Goal: Communication & Community: Ask a question

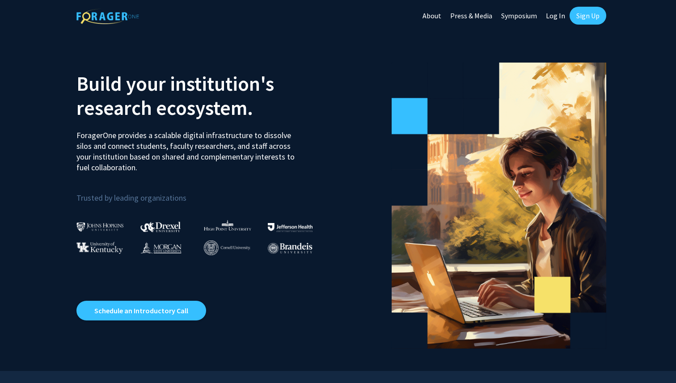
click at [557, 18] on link "Log In" at bounding box center [556, 15] width 28 height 31
select select
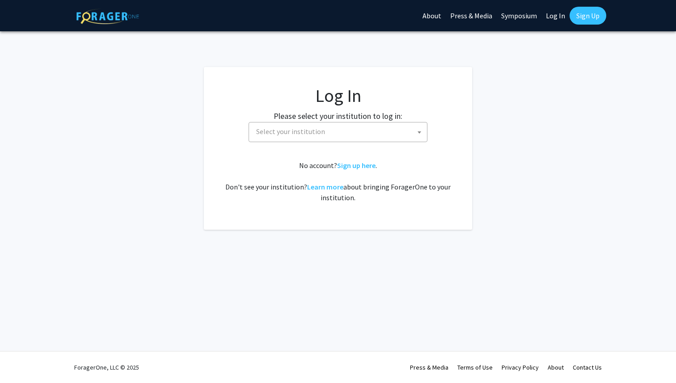
click at [293, 134] on span "Select your institution" at bounding box center [290, 131] width 69 height 9
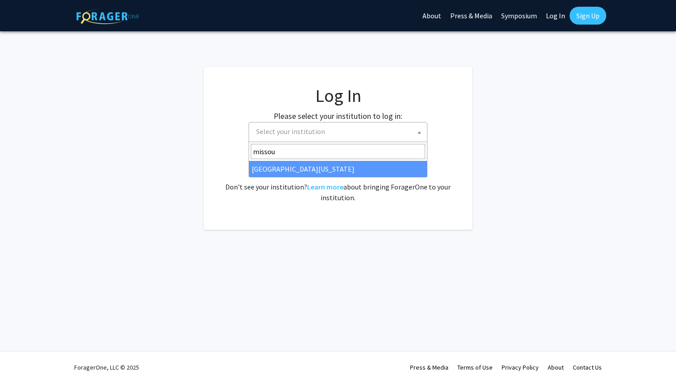
type input "missou"
select select "33"
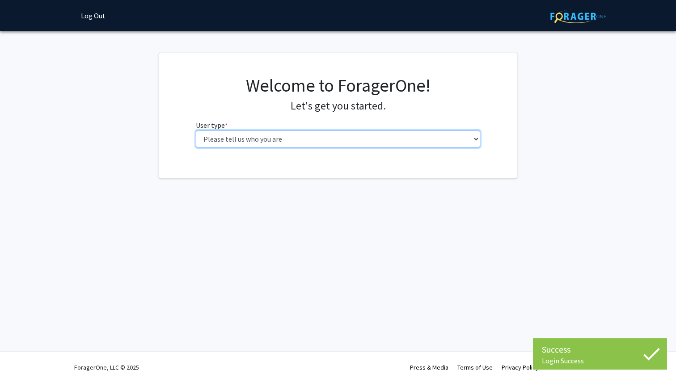
click at [316, 139] on select "Please tell us who you are Undergraduate Student Master's Student Doctoral Cand…" at bounding box center [338, 139] width 285 height 17
select select "1: undergrad"
click at [196, 131] on select "Please tell us who you are Undergraduate Student Master's Student Doctoral Cand…" at bounding box center [338, 139] width 285 height 17
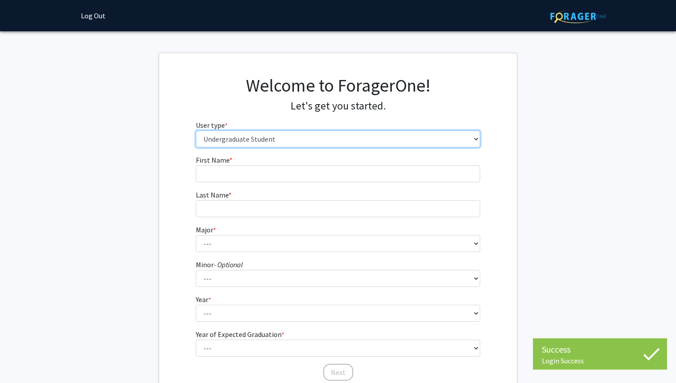
click at [316, 139] on select "Please tell us who you are Undergraduate Student Master's Student Doctoral Cand…" at bounding box center [338, 139] width 285 height 17
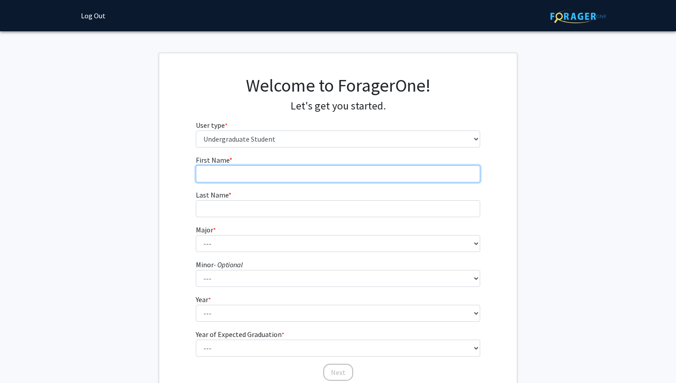
click at [278, 171] on input "First Name * required" at bounding box center [338, 174] width 285 height 17
type input "julia"
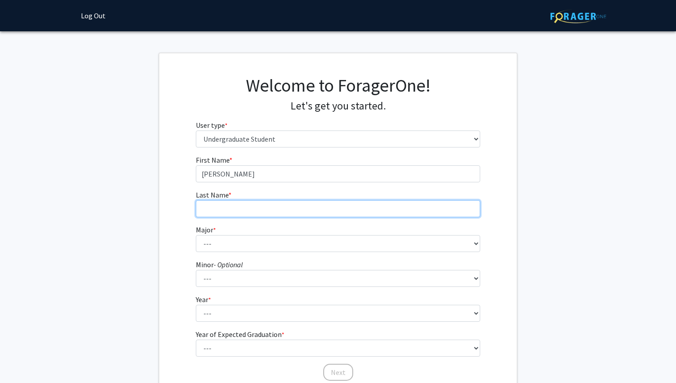
type input "gerard"
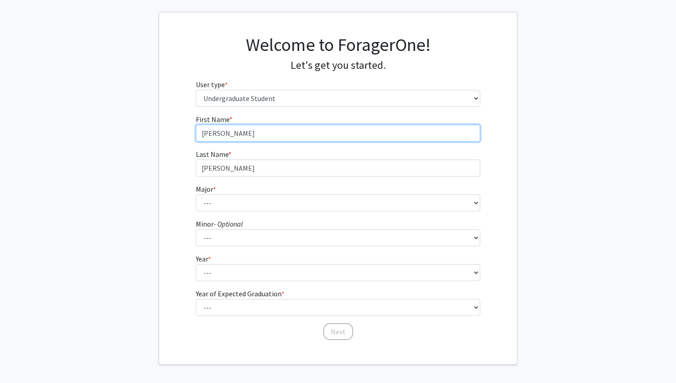
scroll to position [64, 0]
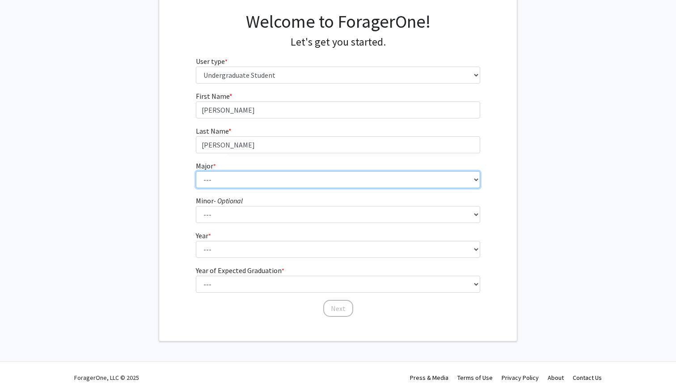
click at [240, 176] on select "--- Agribusiness Management Agricultural Education Agricultural Education: Comm…" at bounding box center [338, 179] width 285 height 17
select select "135: 2628"
click at [196, 171] on select "--- Agribusiness Management Agricultural Education Agricultural Education: Comm…" at bounding box center [338, 179] width 285 height 17
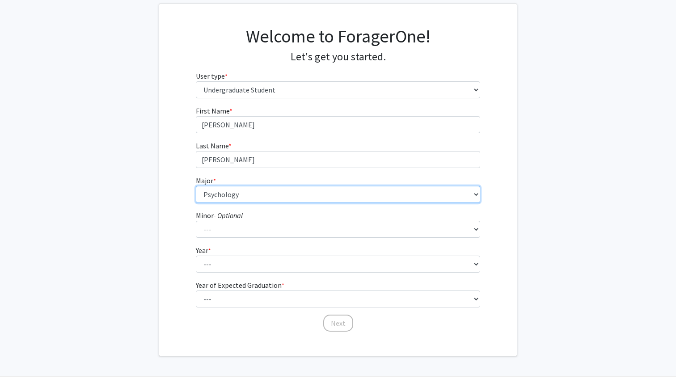
scroll to position [40, 0]
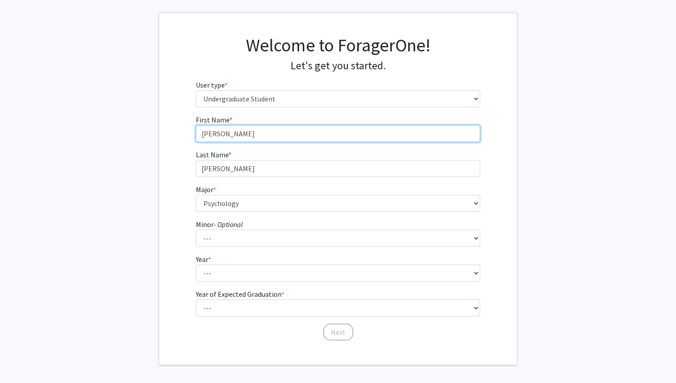
click at [203, 136] on input "julia" at bounding box center [338, 133] width 285 height 17
type input "Julia"
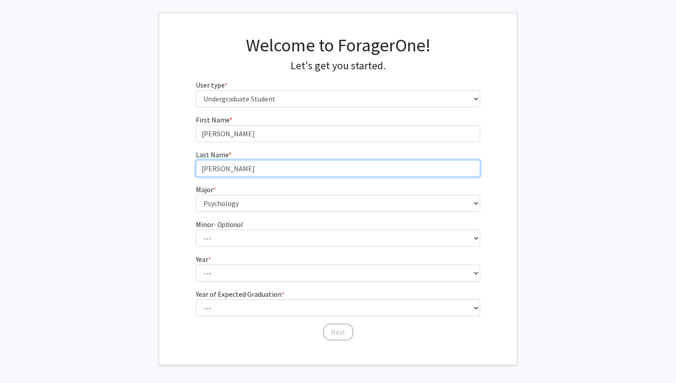
click at [204, 170] on input "gerard" at bounding box center [338, 168] width 285 height 17
type input "Gerard"
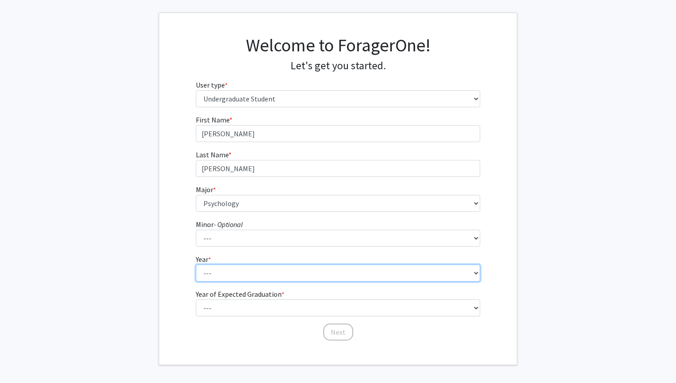
click at [219, 269] on select "--- First-year Sophomore Junior Senior Postbaccalaureate Certificate" at bounding box center [338, 273] width 285 height 17
select select "4: senior"
click at [196, 265] on select "--- First-year Sophomore Junior Senior Postbaccalaureate Certificate" at bounding box center [338, 273] width 285 height 17
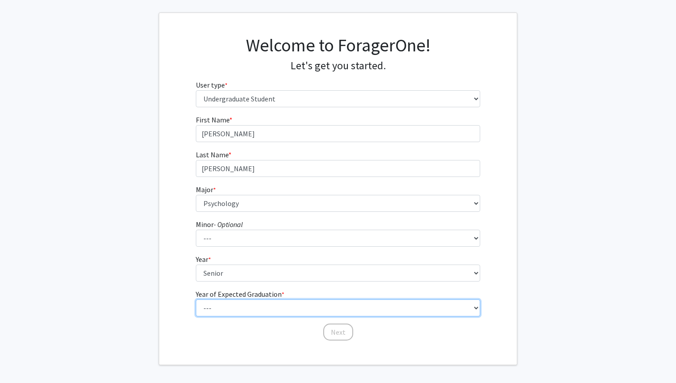
click at [249, 303] on select "--- 2025 2026 2027 2028 2029 2030 2031 2032 2033 2034" at bounding box center [338, 308] width 285 height 17
select select "2: 2026"
click at [196, 300] on select "--- 2025 2026 2027 2028 2029 2030 2031 2032 2033 2034" at bounding box center [338, 308] width 285 height 17
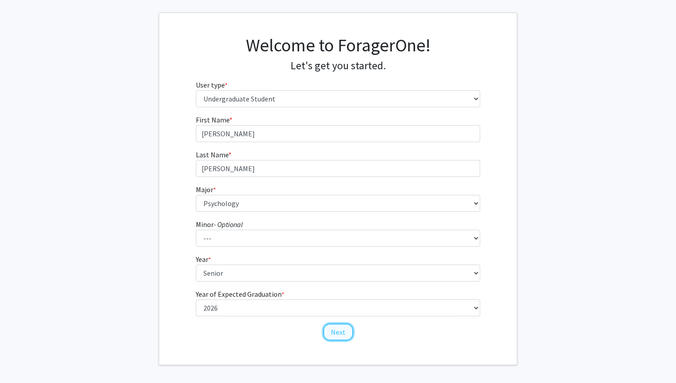
click at [337, 333] on button "Next" at bounding box center [338, 332] width 30 height 17
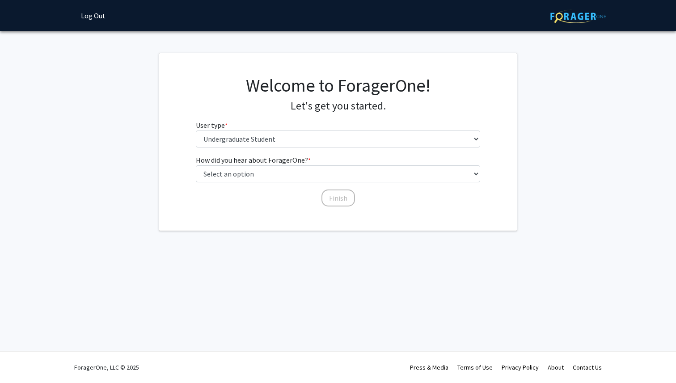
click at [457, 183] on div "How did you hear about ForagerOne? * required Select an option Peer/student rec…" at bounding box center [338, 177] width 285 height 44
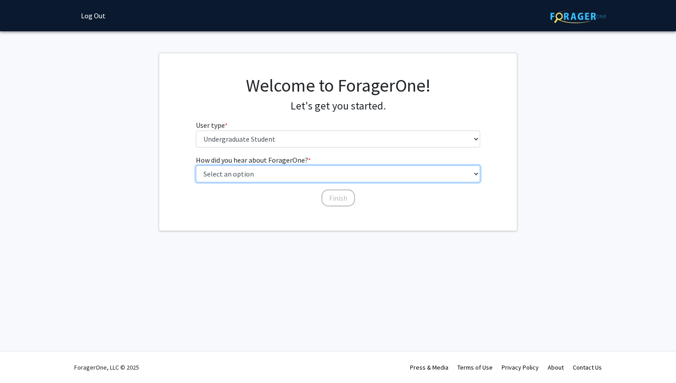
click at [447, 178] on select "Select an option Peer/student recommendation Faculty/staff recommendation Unive…" at bounding box center [338, 174] width 285 height 17
select select "2: faculty_recommendation"
click at [196, 166] on select "Select an option Peer/student recommendation Faculty/staff recommendation Unive…" at bounding box center [338, 174] width 285 height 17
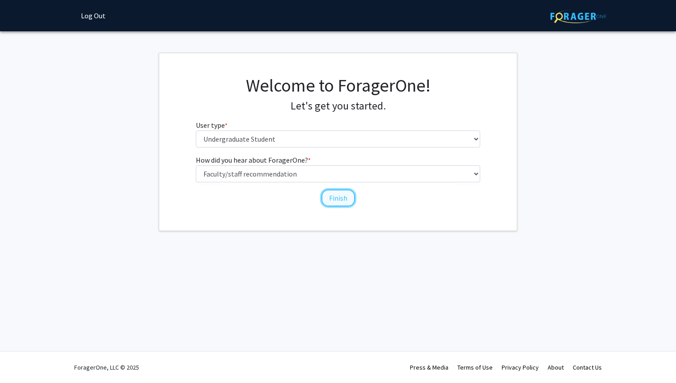
click at [339, 197] on button "Finish" at bounding box center [339, 198] width 34 height 17
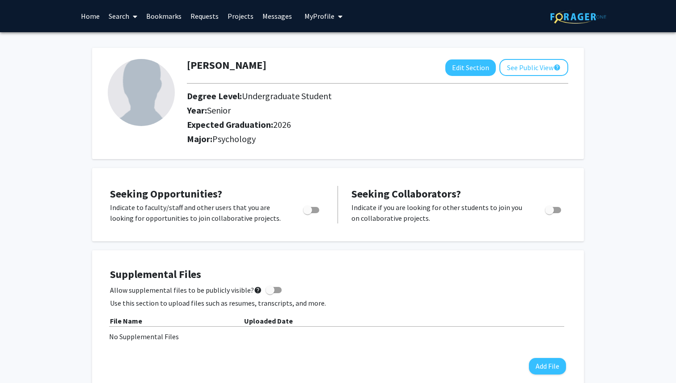
click at [118, 17] on link "Search" at bounding box center [123, 15] width 38 height 31
click at [129, 39] on span "Faculty/Staff" at bounding box center [137, 41] width 66 height 18
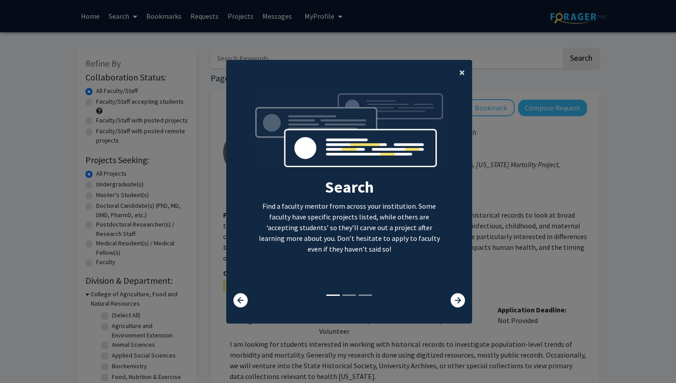
click at [463, 72] on span "×" at bounding box center [462, 72] width 6 height 14
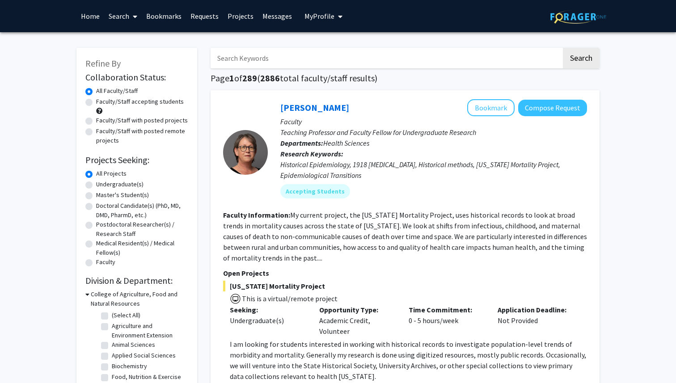
click at [372, 56] on input "Search Keywords" at bounding box center [386, 58] width 351 height 21
type input "dr. ellis-kallton"
click at [572, 63] on button "Search" at bounding box center [581, 58] width 37 height 21
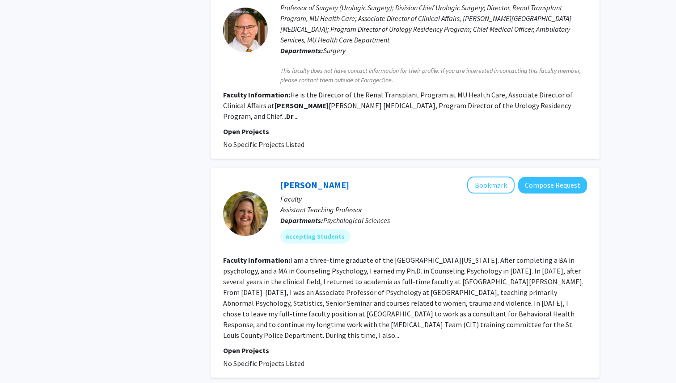
scroll to position [1210, 0]
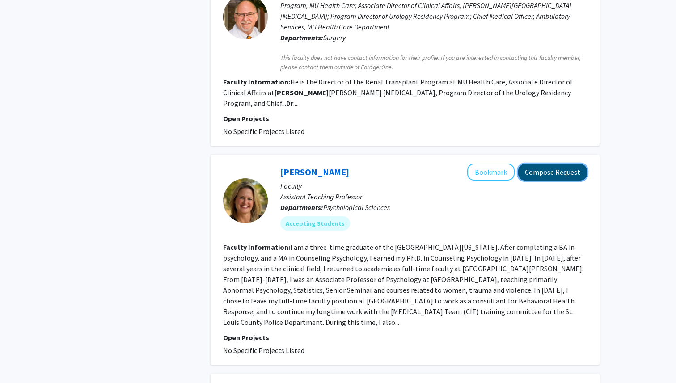
click at [554, 164] on button "Compose Request" at bounding box center [552, 172] width 69 height 17
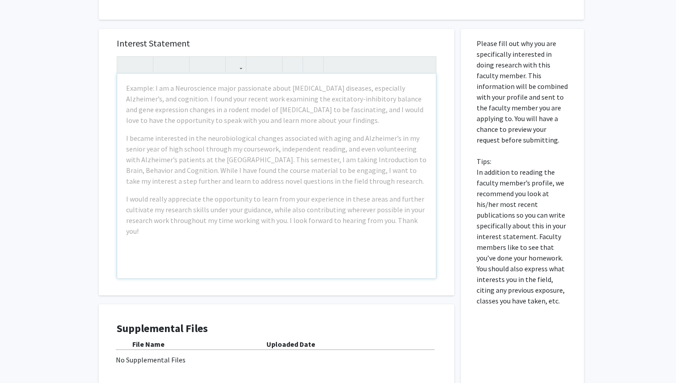
scroll to position [118, 0]
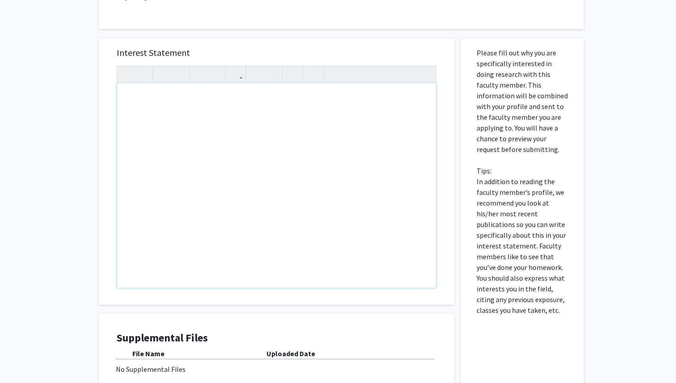
click at [161, 106] on div "Note to users with screen readers: Please press Alt+0 or Option+0 to deactivate…" at bounding box center [276, 185] width 319 height 205
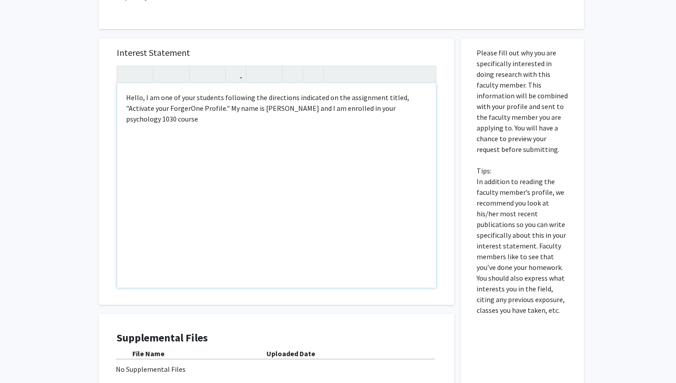
type textarea "Hello, I am one of your students following the directions indicated on the assi…"
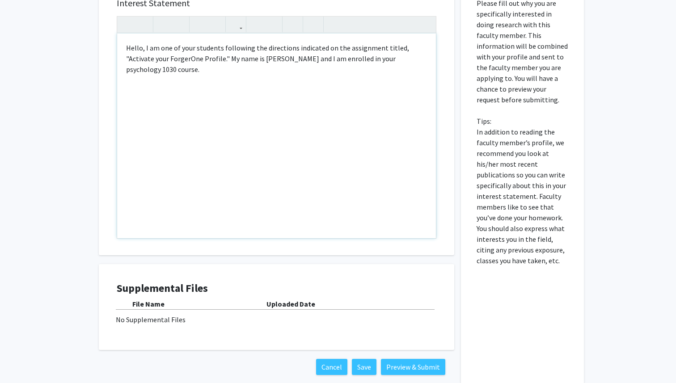
scroll to position [215, 0]
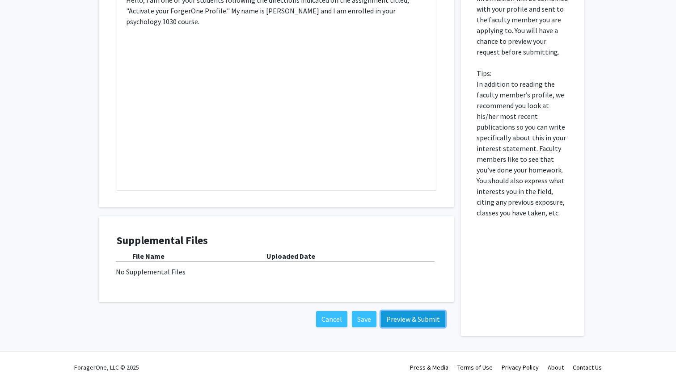
click at [408, 321] on button "Preview & Submit" at bounding box center [413, 319] width 64 height 16
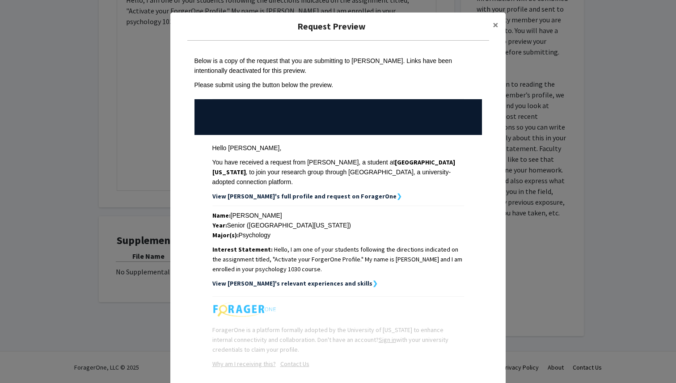
scroll to position [42, 0]
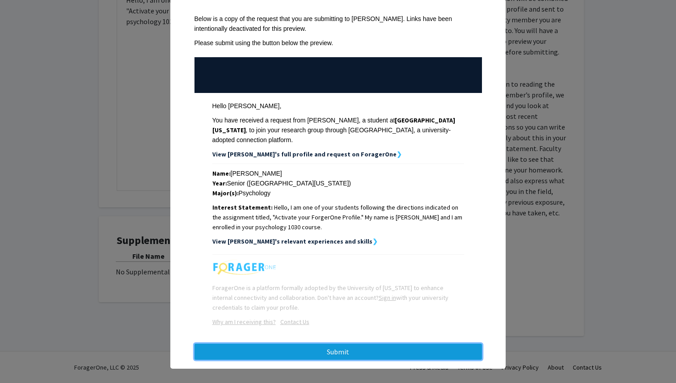
click at [354, 349] on button "Submit" at bounding box center [339, 352] width 288 height 16
